Goal: Transaction & Acquisition: Purchase product/service

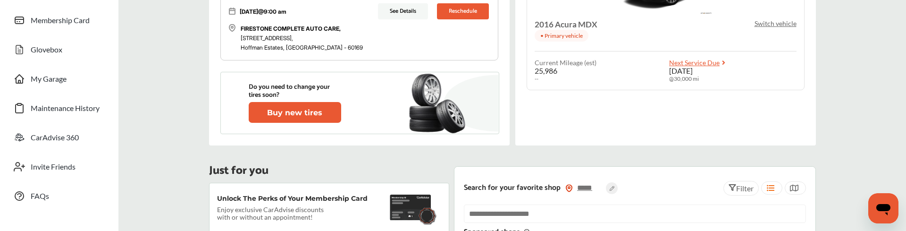
scroll to position [99, 0]
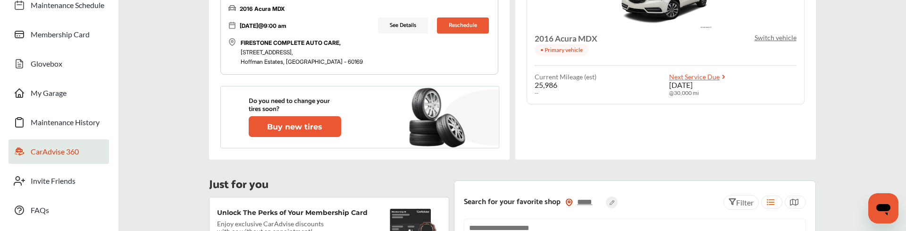
click at [61, 114] on span "CarAdvise 360" at bounding box center [55, 153] width 48 height 12
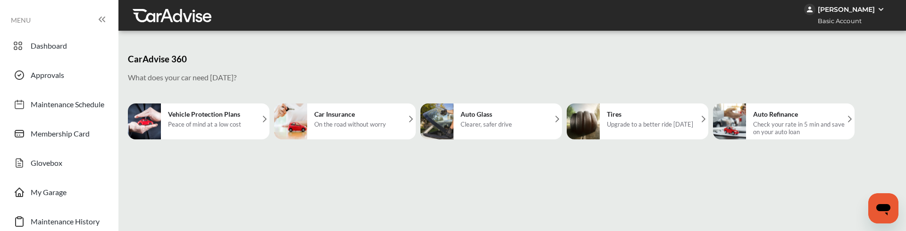
click at [651, 114] on div "Upgrade to a better ride [DATE]" at bounding box center [650, 124] width 86 height 8
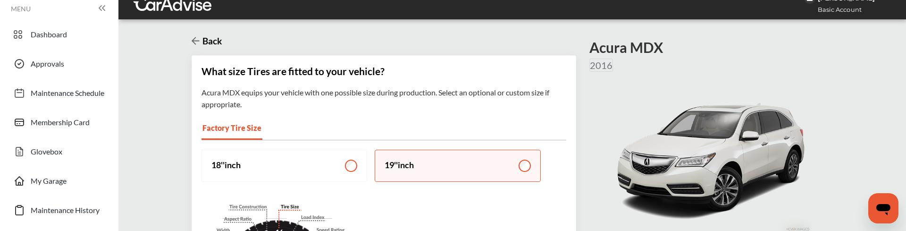
scroll to position [107, 0]
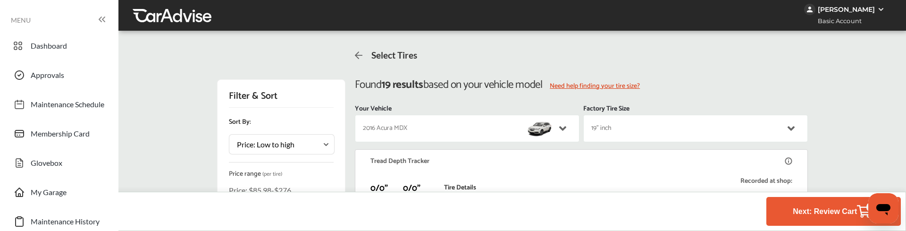
scroll to position [254, 0]
click at [825, 114] on button "Next: Review Cart 4" at bounding box center [833, 211] width 87 height 17
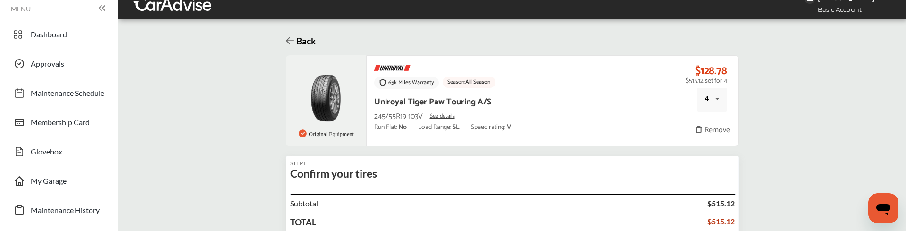
scroll to position [107, 0]
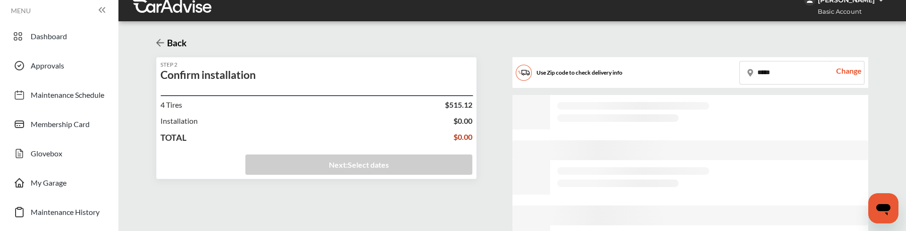
scroll to position [6, 0]
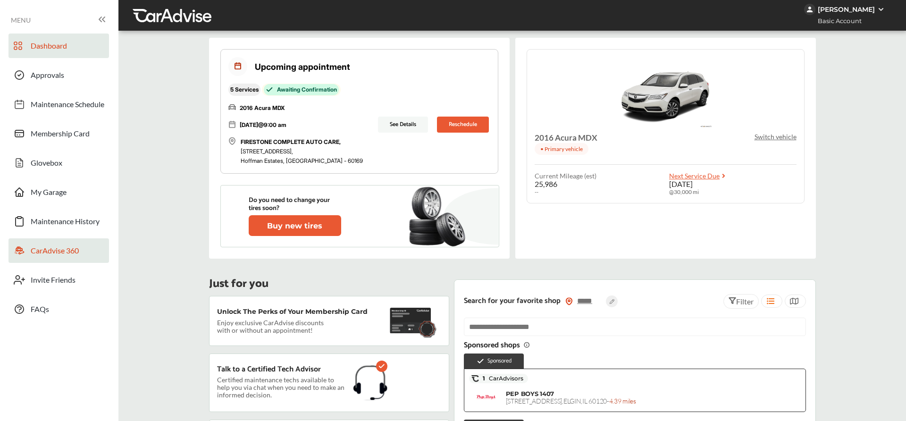
click at [47, 255] on span "CarAdvise 360" at bounding box center [55, 252] width 48 height 12
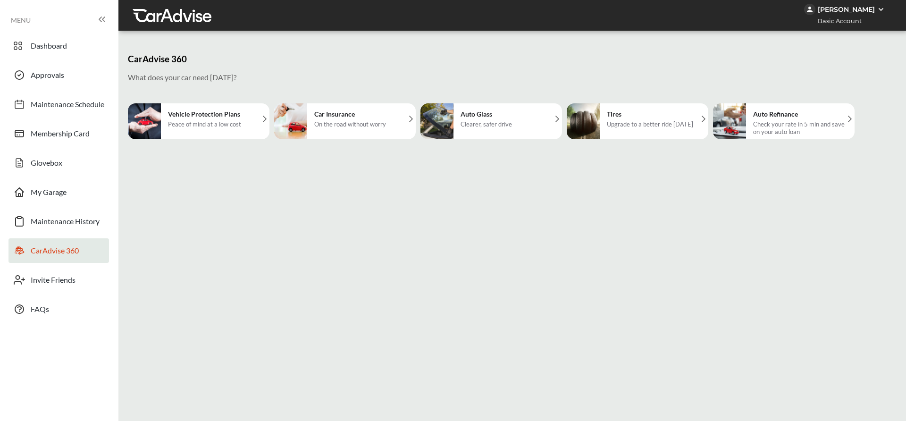
click at [632, 132] on div "Tires Upgrade to a better ride today" at bounding box center [650, 121] width 96 height 36
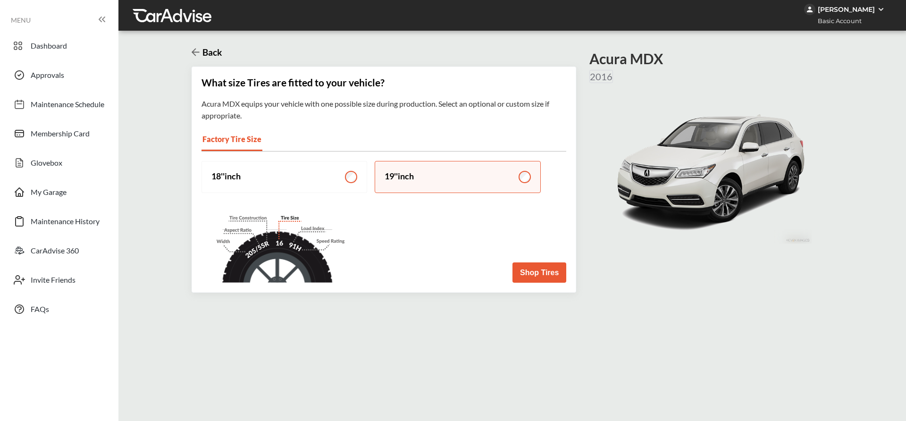
click at [544, 284] on div "What size Tires are fitted to your vehicle? Acura MDX equips your vehicle with …" at bounding box center [384, 180] width 385 height 226
click at [544, 280] on button "Shop Tires" at bounding box center [540, 272] width 54 height 20
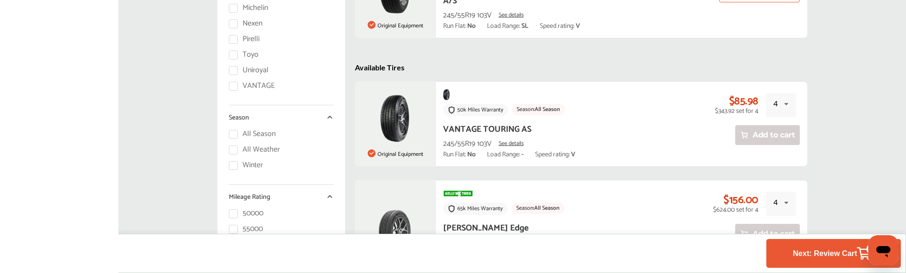
scroll to position [327, 0]
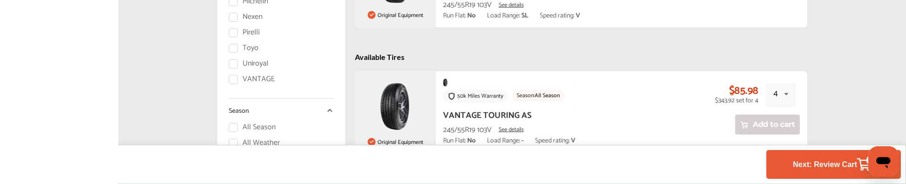
click at [605, 72] on div "50k Miles Warranty Season: All Season VANTAGE TOURING AS 245/55R19 103V See det…" at bounding box center [621, 113] width 373 height 84
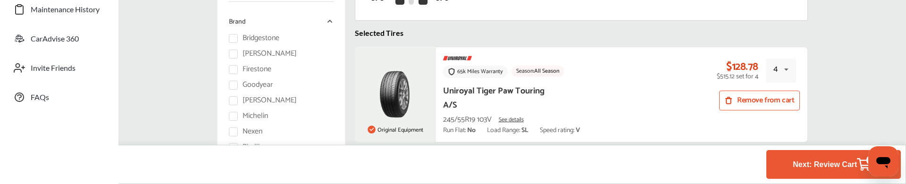
scroll to position [214, 0]
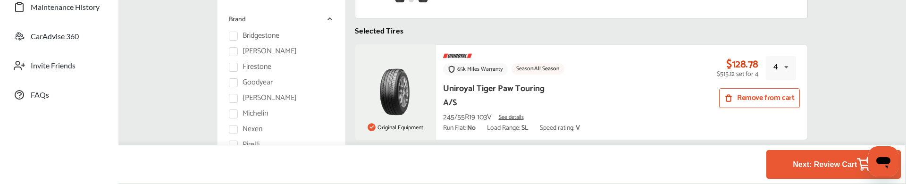
click at [828, 169] on button "Next: Review Cart 4" at bounding box center [833, 164] width 87 height 17
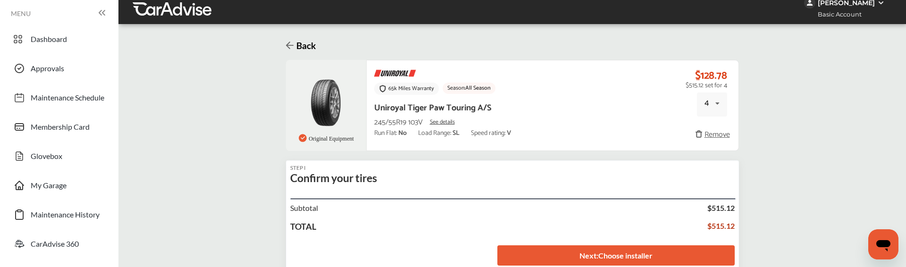
scroll to position [4, 0]
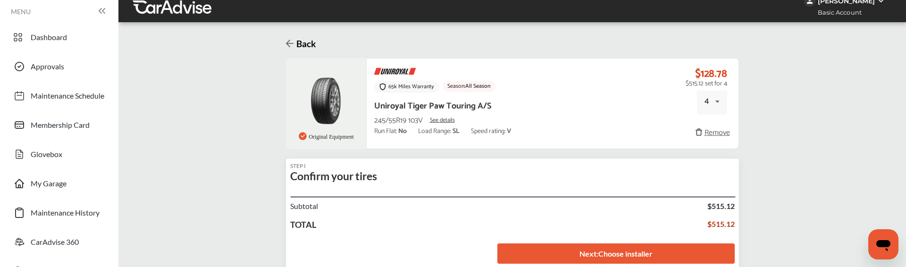
click at [574, 184] on link "Next : Choose installer" at bounding box center [616, 254] width 237 height 20
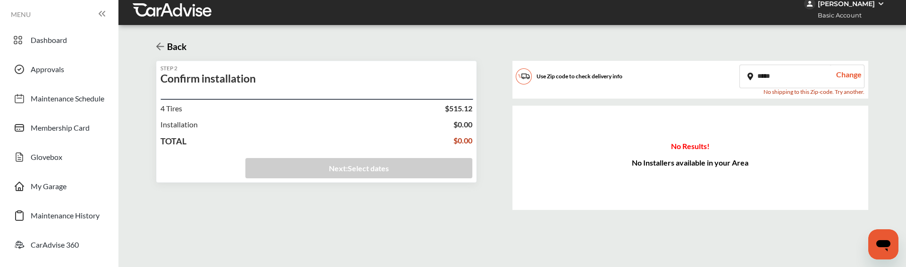
click at [759, 82] on input "*****" at bounding box center [785, 76] width 90 height 23
paste input "text"
click at [847, 80] on div "Change" at bounding box center [847, 76] width 34 height 23
click at [765, 77] on input "*****" at bounding box center [785, 76] width 90 height 23
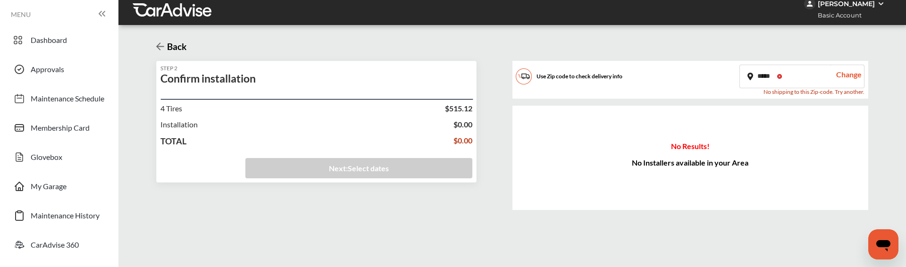
click at [765, 77] on input "*****" at bounding box center [785, 76] width 90 height 23
paste input "text"
click at [764, 76] on input "*****" at bounding box center [785, 76] width 90 height 23
paste input "text"
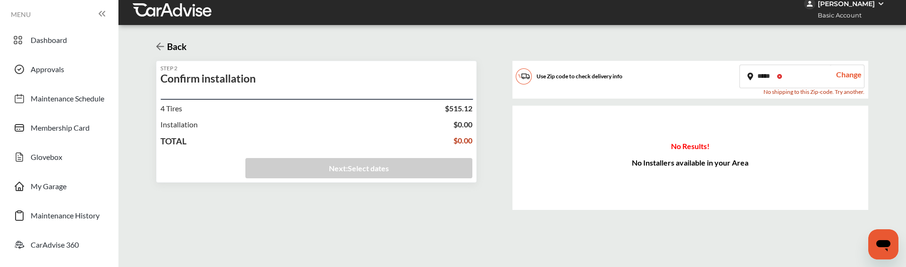
click at [794, 76] on input "*****" at bounding box center [785, 76] width 90 height 23
click at [839, 78] on div "Change" at bounding box center [847, 76] width 34 height 23
click at [851, 82] on div "Change" at bounding box center [847, 76] width 34 height 23
click at [769, 79] on input "*****" at bounding box center [785, 76] width 90 height 23
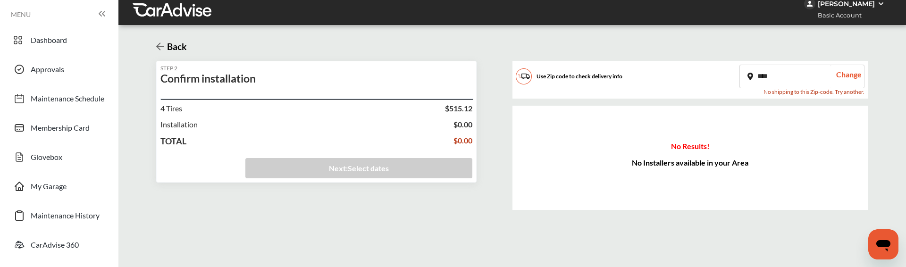
type input "*****"
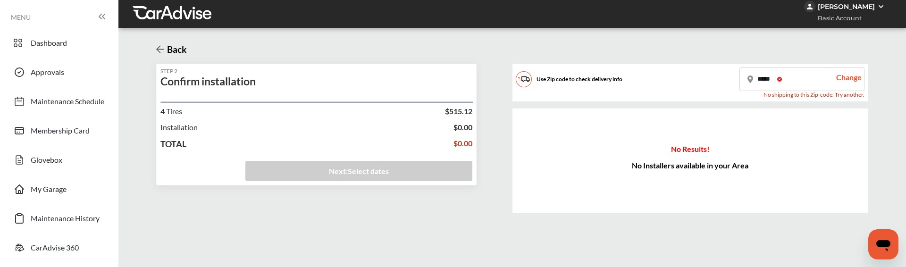
click at [163, 48] on icon at bounding box center [160, 49] width 8 height 9
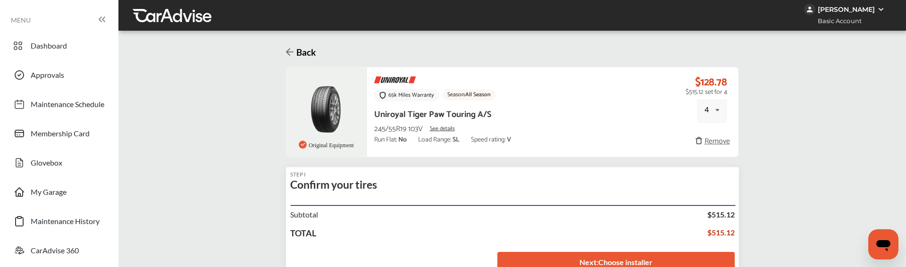
scroll to position [4, 0]
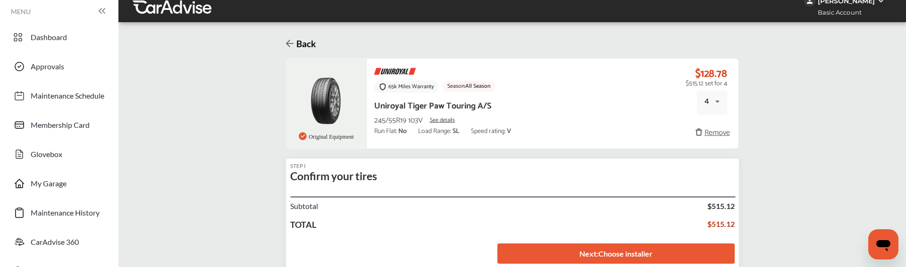
click at [605, 250] on link "Next : Choose installer" at bounding box center [616, 254] width 237 height 20
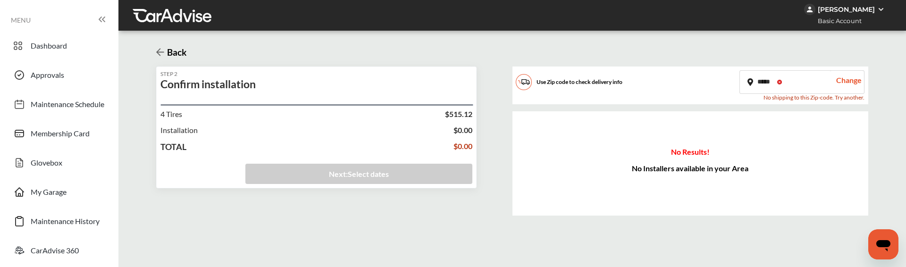
click at [768, 80] on input "*****" at bounding box center [785, 82] width 90 height 23
paste input "text"
click at [848, 82] on div "Change" at bounding box center [847, 82] width 34 height 23
click at [756, 83] on input "*****" at bounding box center [785, 82] width 90 height 23
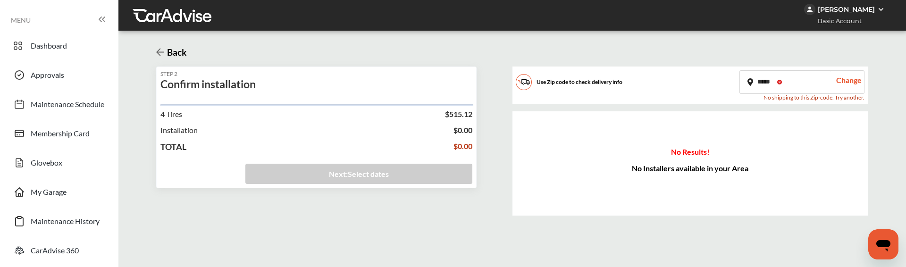
click at [756, 83] on input "*****" at bounding box center [785, 82] width 90 height 23
paste input "text"
type input "*****"
click at [853, 84] on div "Change" at bounding box center [847, 82] width 34 height 23
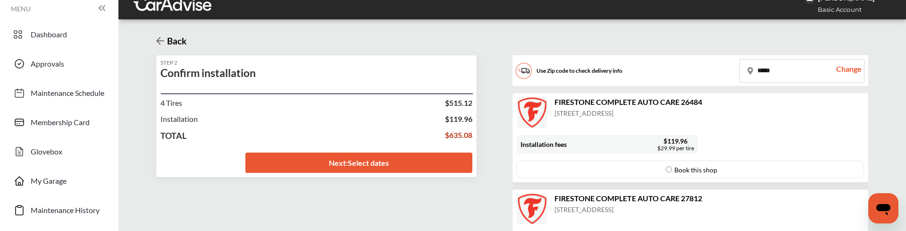
scroll to position [3, 0]
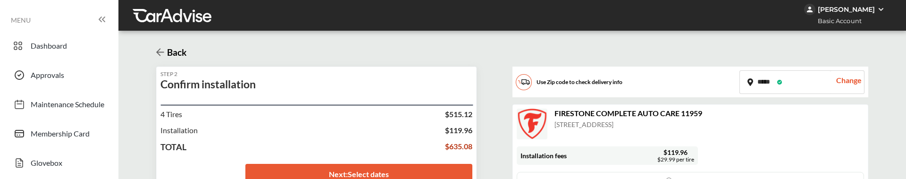
click at [757, 84] on input "*****" at bounding box center [785, 82] width 90 height 23
click at [848, 81] on div "Change" at bounding box center [847, 82] width 34 height 23
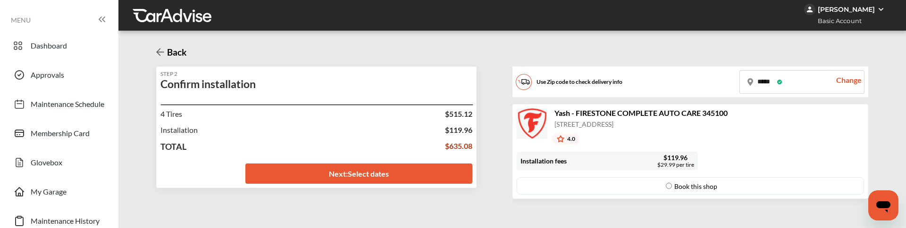
scroll to position [5, 0]
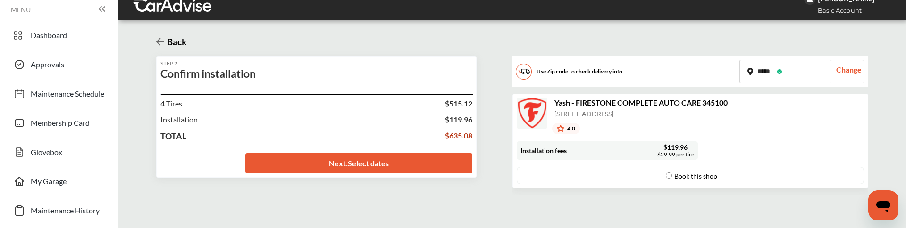
click at [759, 75] on input "*****" at bounding box center [785, 71] width 90 height 23
paste input "text"
type input "*****"
click at [842, 75] on div "Change" at bounding box center [847, 71] width 34 height 23
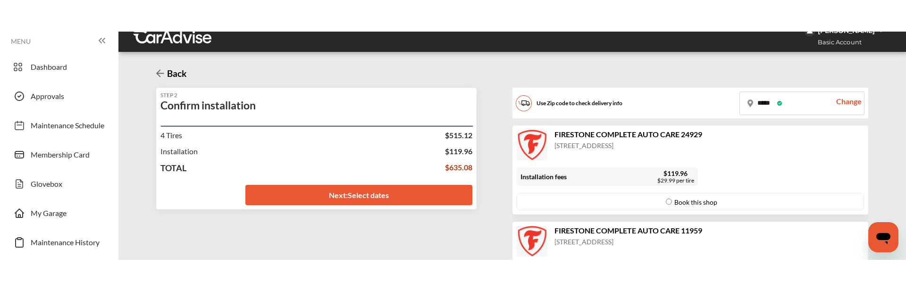
scroll to position [0, 0]
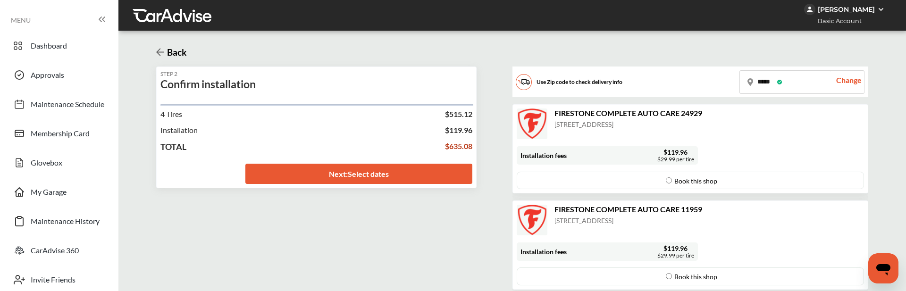
click at [380, 164] on link "Next : Select dates" at bounding box center [359, 174] width 228 height 20
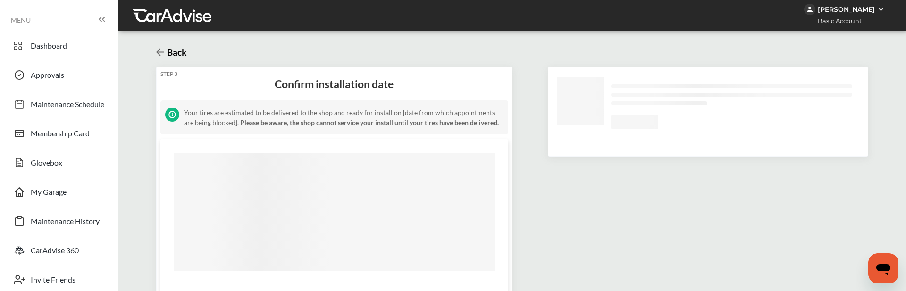
scroll to position [52, 0]
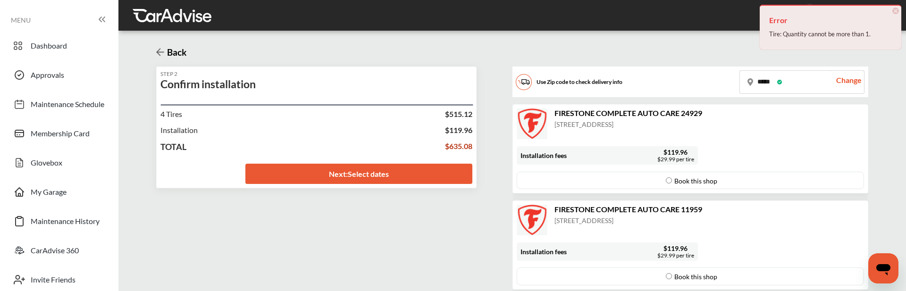
click at [895, 12] on span "×" at bounding box center [896, 11] width 7 height 7
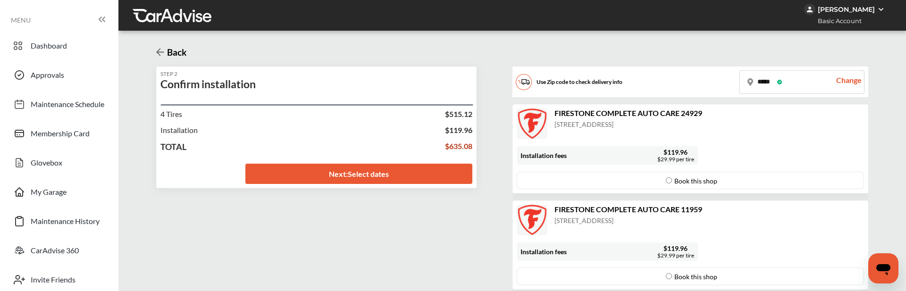
scroll to position [2, 0]
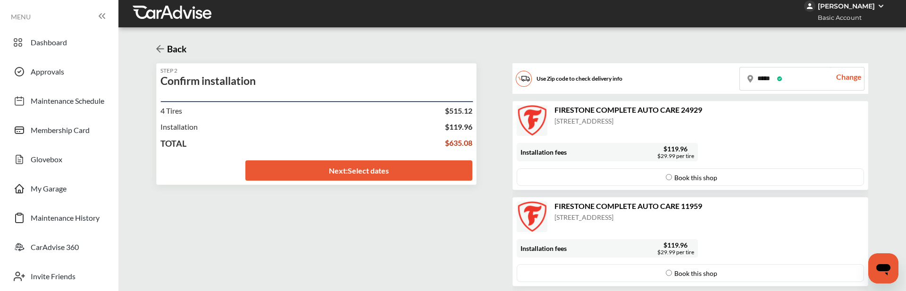
click at [166, 53] on h3 "Back" at bounding box center [175, 48] width 22 height 11
click at [159, 51] on icon at bounding box center [160, 49] width 8 height 8
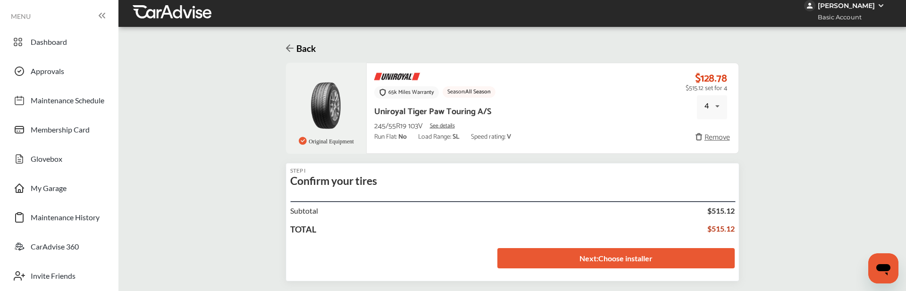
click at [716, 116] on div "4 1 2 3 4" at bounding box center [712, 107] width 30 height 24
click at [710, 127] on div "1" at bounding box center [709, 129] width 22 height 19
click at [611, 178] on link "Next : Choose installer" at bounding box center [616, 258] width 237 height 20
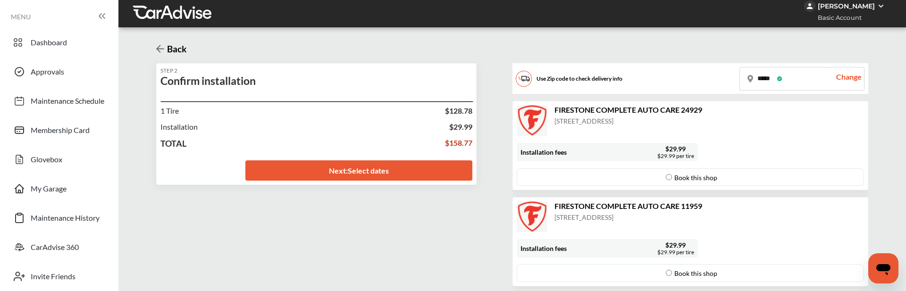
scroll to position [33, 0]
click at [417, 161] on link "Next : Select dates" at bounding box center [359, 171] width 228 height 20
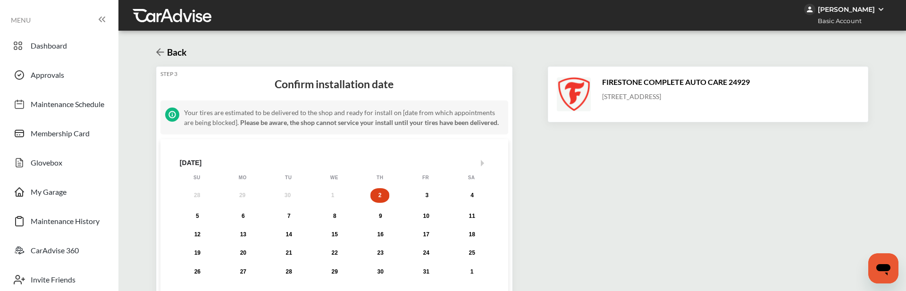
scroll to position [101, 0]
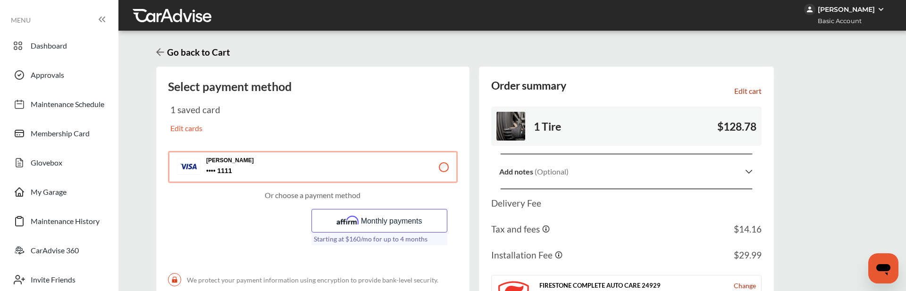
scroll to position [115, 0]
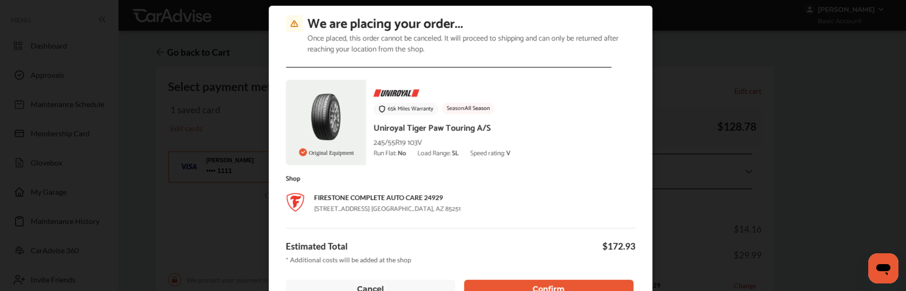
scroll to position [9, 0]
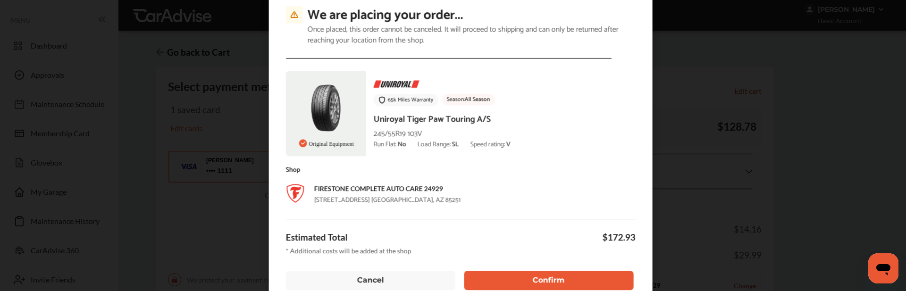
click at [520, 178] on button "Confirm" at bounding box center [549, 279] width 169 height 19
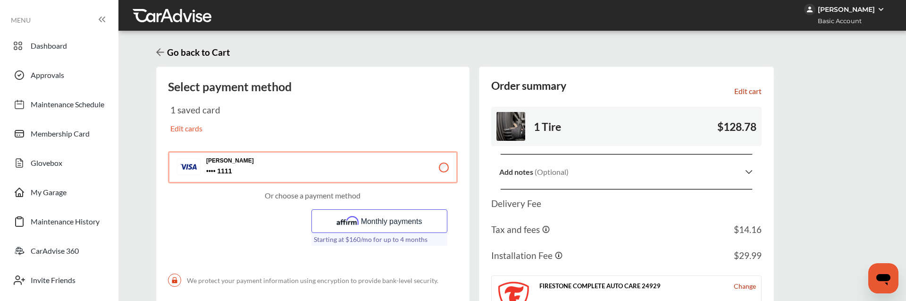
scroll to position [0, 0]
click at [163, 50] on icon at bounding box center [160, 52] width 8 height 9
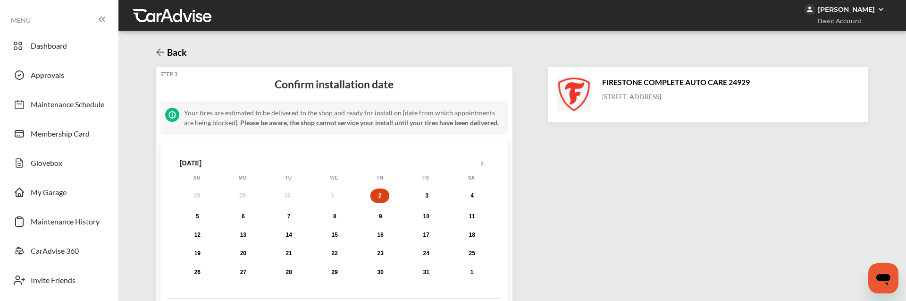
click at [162, 51] on icon at bounding box center [160, 52] width 8 height 9
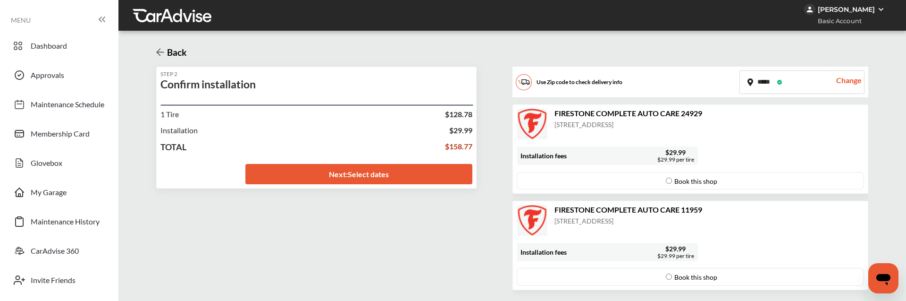
click at [766, 79] on input "*****" at bounding box center [785, 82] width 90 height 23
paste input "text"
type input "*****"
click at [855, 79] on div "Change" at bounding box center [847, 82] width 34 height 23
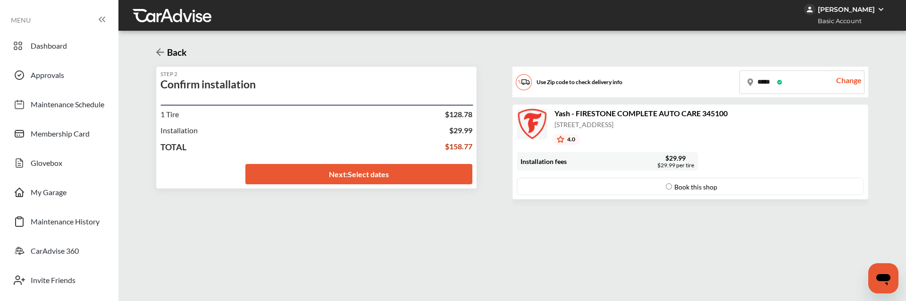
click at [375, 174] on link "Next : Select dates" at bounding box center [359, 174] width 228 height 20
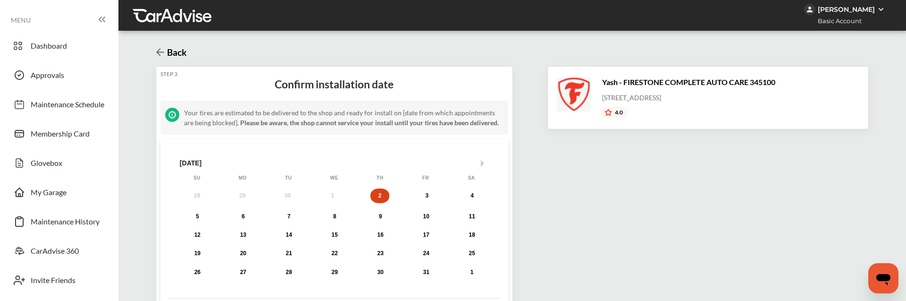
scroll to position [139, 0]
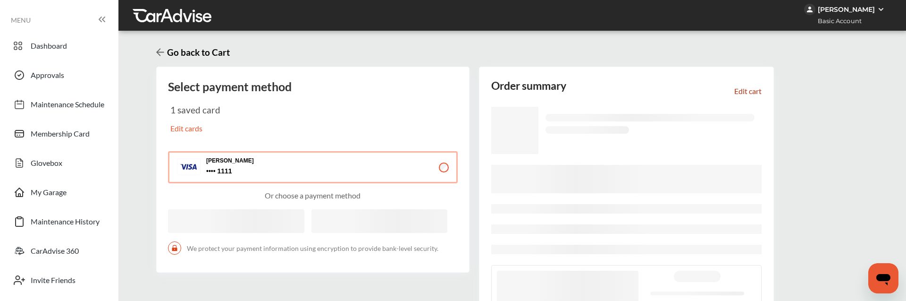
scroll to position [114, 0]
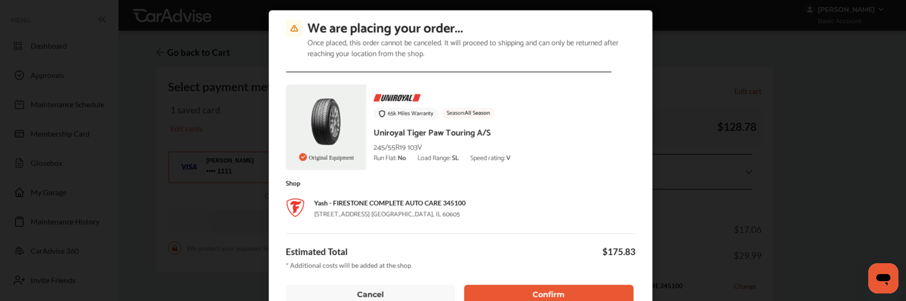
scroll to position [5, 0]
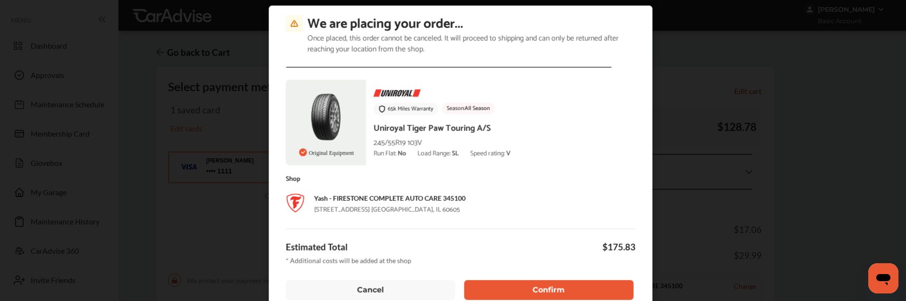
click at [564, 178] on button "Confirm" at bounding box center [549, 289] width 169 height 19
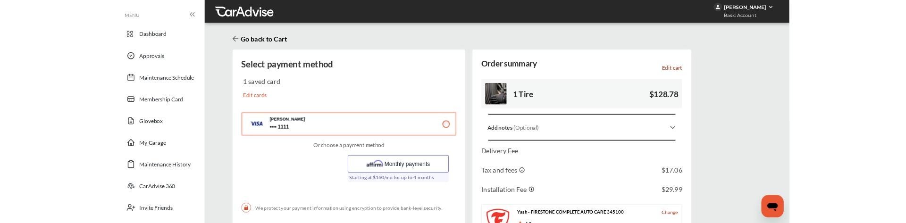
scroll to position [192, 0]
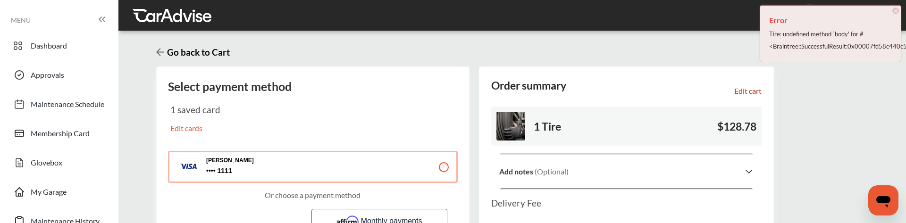
click at [796, 34] on div "Tire: undefined method `body' for #<Braintree::SuccessfulResult:0x00007fd58c440…" at bounding box center [830, 40] width 123 height 25
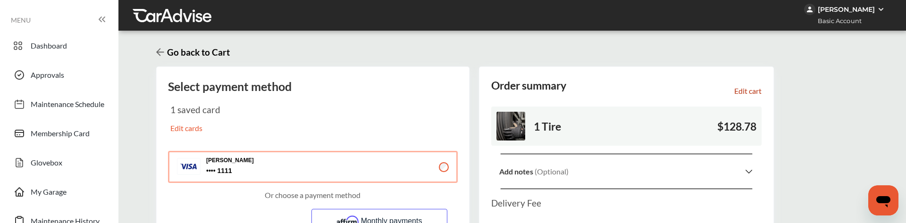
click at [796, 34] on div "Tire: undefined method `body' for #<Braintree::SuccessfulResult:0x00007fd58c440…" at bounding box center [830, 26] width 123 height 25
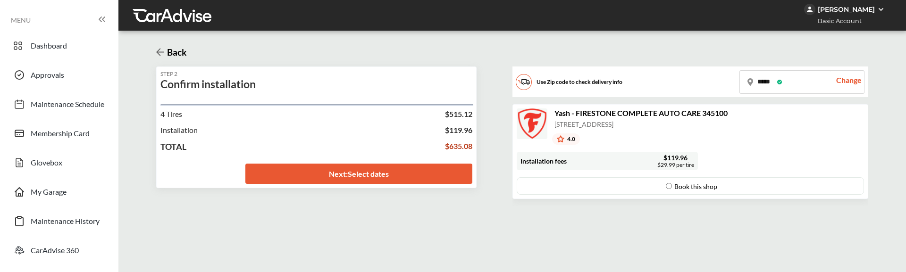
click at [410, 172] on link "Next : Select dates" at bounding box center [359, 174] width 228 height 20
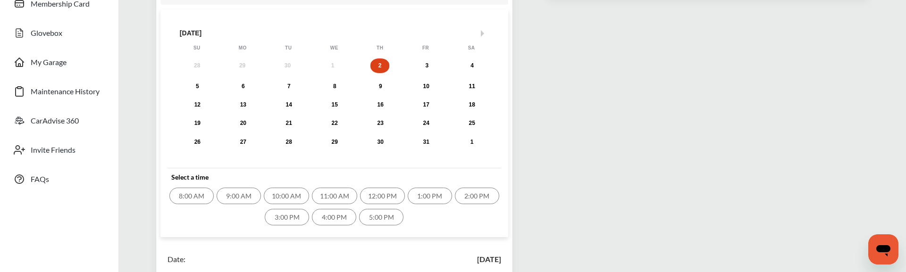
scroll to position [142, 0]
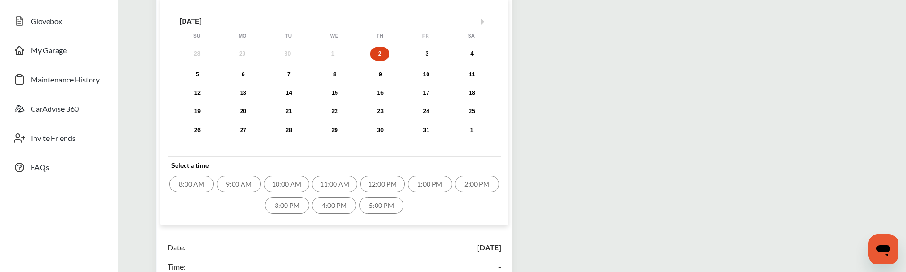
click at [297, 187] on div "10:00 AM" at bounding box center [286, 184] width 45 height 17
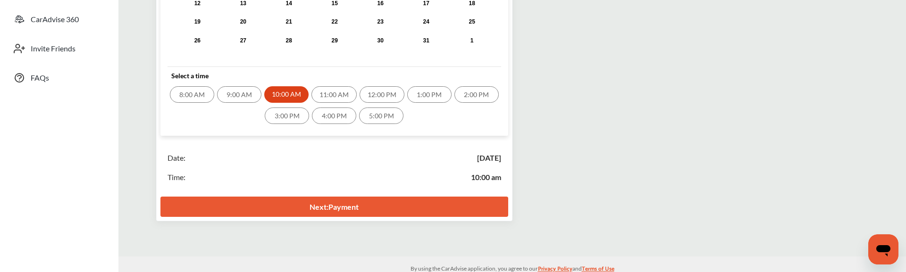
scroll to position [239, 0]
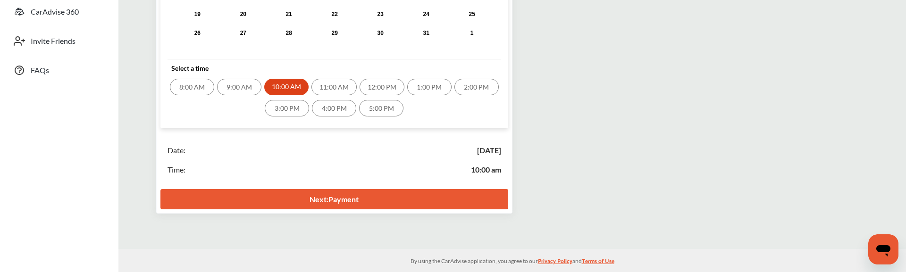
click at [355, 200] on link "Next : Payment" at bounding box center [335, 199] width 348 height 20
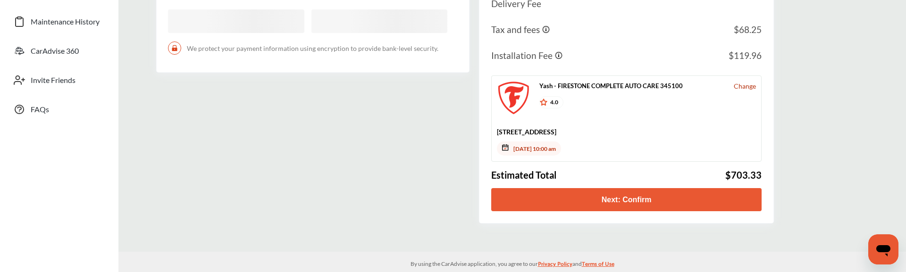
scroll to position [203, 0]
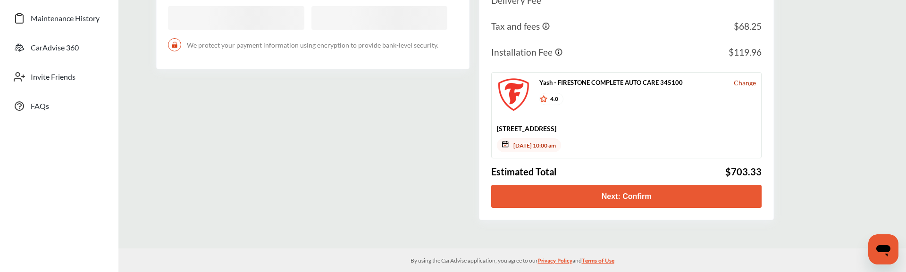
click at [607, 194] on button "Next: Confirm" at bounding box center [626, 196] width 270 height 23
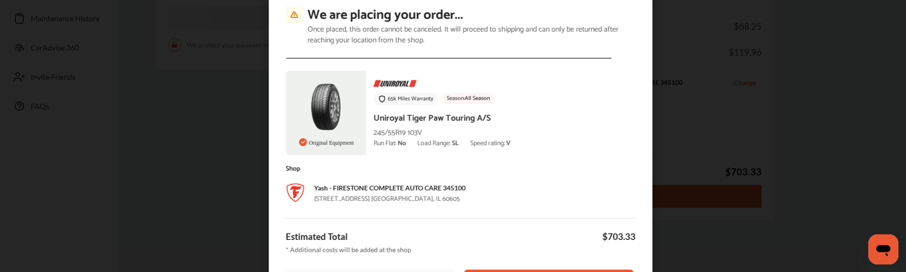
scroll to position [18, 0]
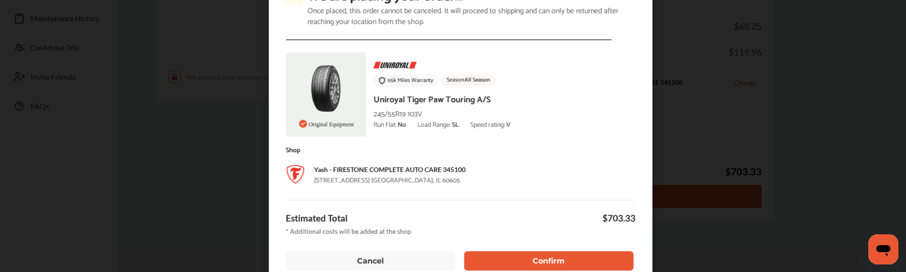
click at [514, 254] on button "Confirm" at bounding box center [549, 260] width 169 height 19
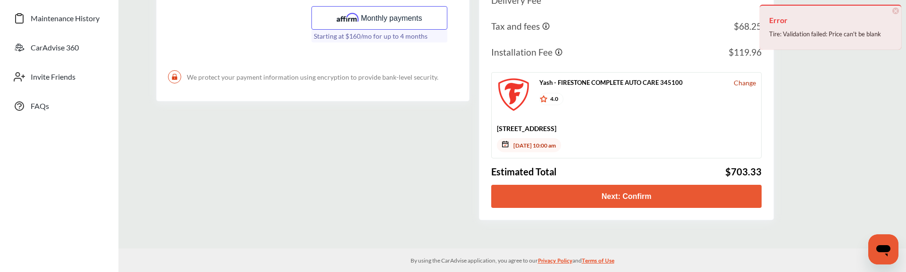
click at [832, 34] on div "Tire: Validation failed: Price can't be blank" at bounding box center [830, 34] width 123 height 12
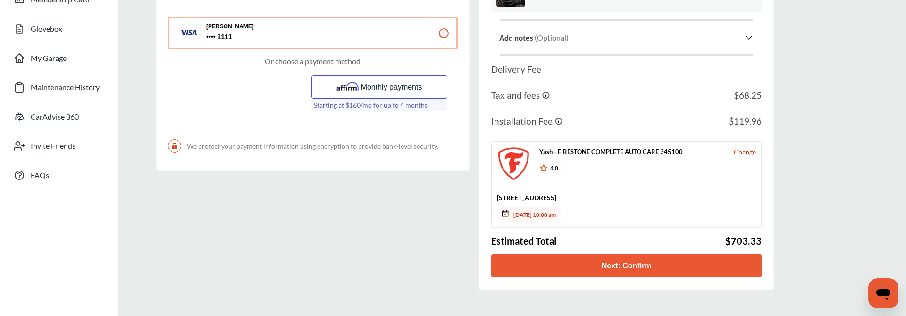
scroll to position [137, 0]
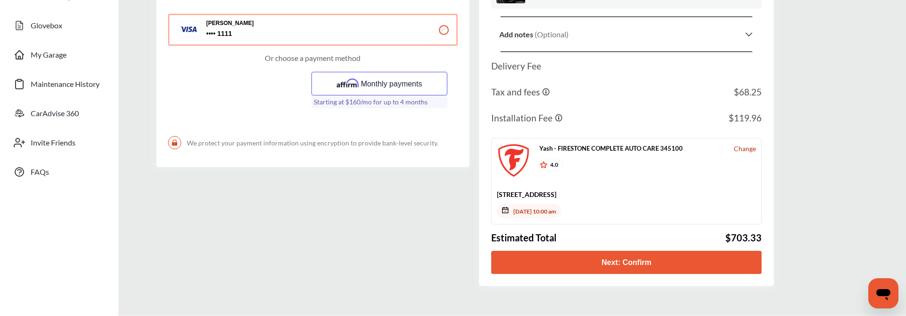
click at [589, 264] on button "Next: Confirm" at bounding box center [626, 262] width 270 height 23
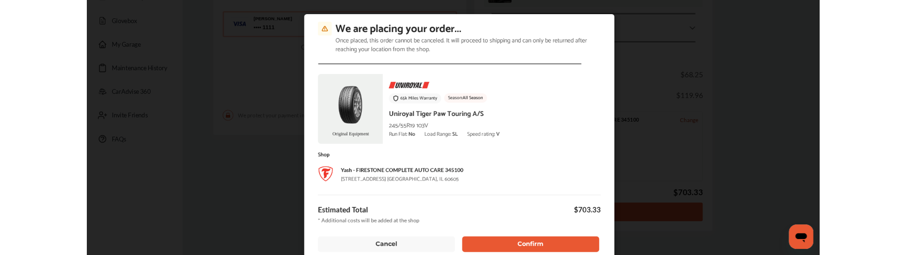
scroll to position [168, 0]
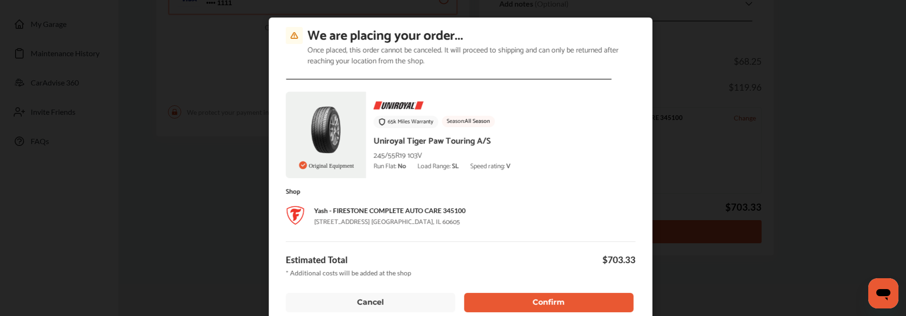
click at [515, 272] on button "Confirm" at bounding box center [549, 301] width 169 height 19
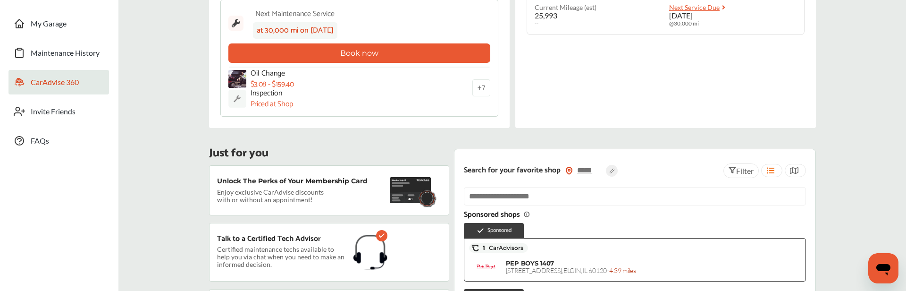
scroll to position [147, 0]
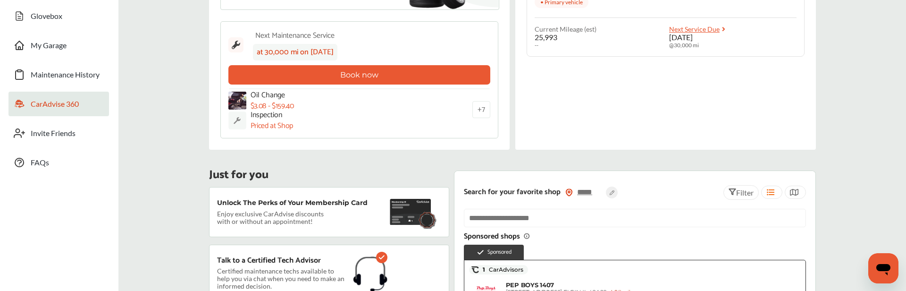
click at [41, 100] on span "CarAdvise 360" at bounding box center [55, 105] width 48 height 12
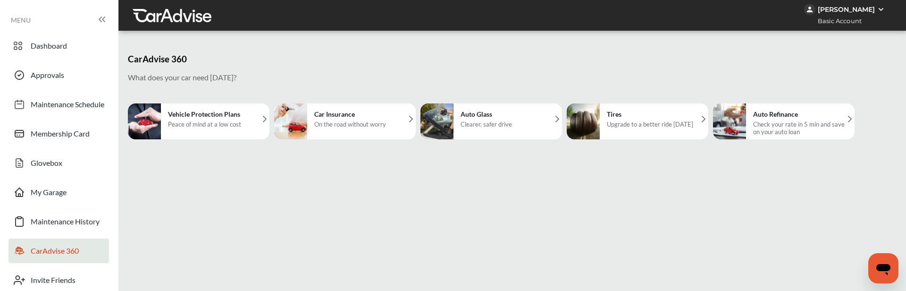
click at [632, 123] on div "Upgrade to a better ride [DATE]" at bounding box center [650, 124] width 86 height 8
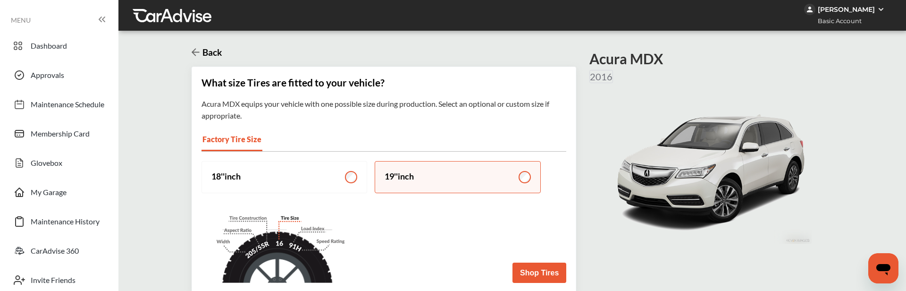
scroll to position [3, 0]
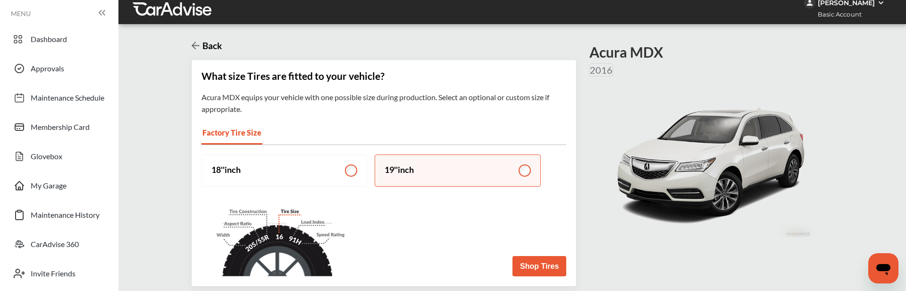
click at [528, 255] on button "Shop Tires" at bounding box center [540, 266] width 54 height 20
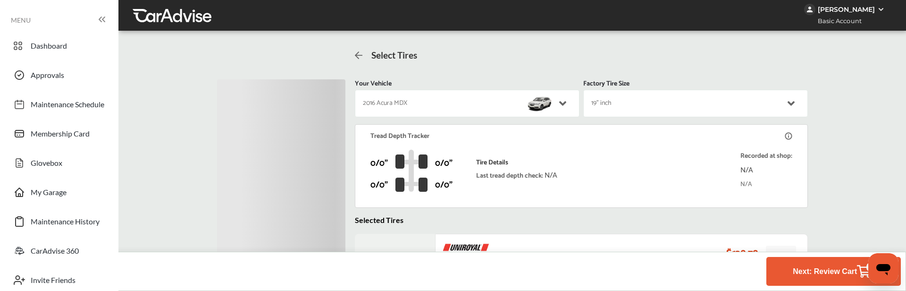
scroll to position [217, 0]
